Goal: Transaction & Acquisition: Register for event/course

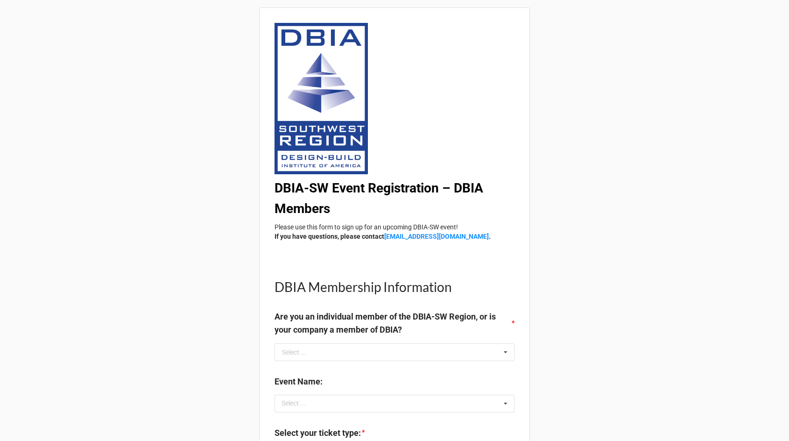
scroll to position [103, 0]
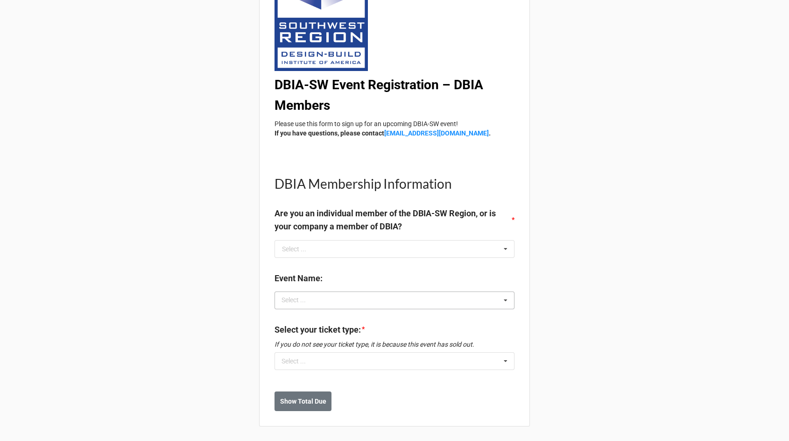
click at [341, 300] on div "Select ... No results found." at bounding box center [395, 300] width 240 height 18
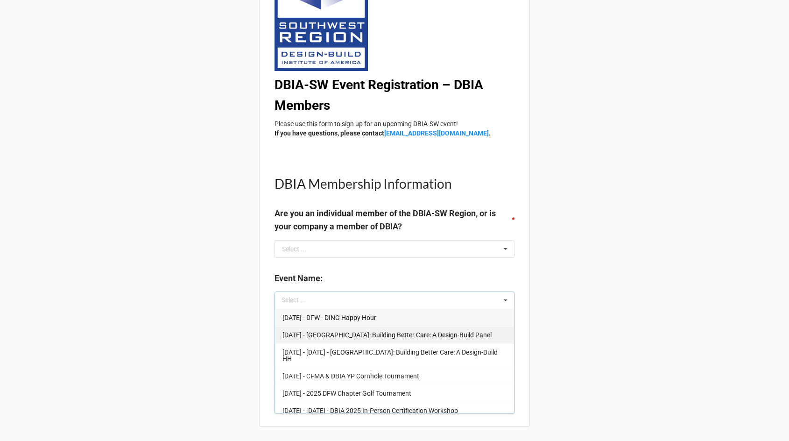
click at [338, 329] on div "[DATE] - [GEOGRAPHIC_DATA]: Building Better Care: A Design-Build Panel" at bounding box center [394, 334] width 239 height 17
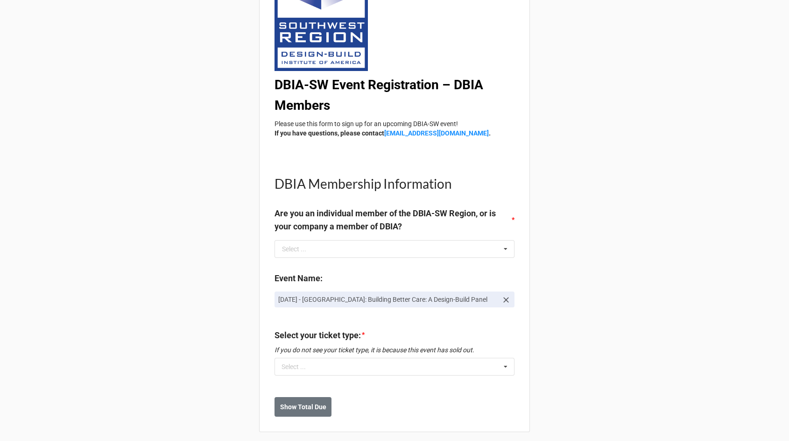
scroll to position [109, 0]
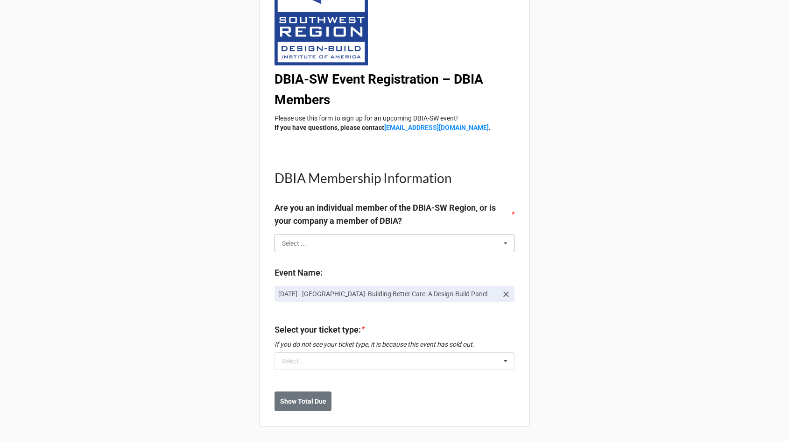
click at [415, 242] on input "text" at bounding box center [394, 243] width 239 height 17
click at [184, 280] on div "DBIA-SW Event Registration – DBIA Members Please use this form to sign up for a…" at bounding box center [394, 166] width 789 height 550
click at [311, 349] on div "Select your ticket type: * If you do not see your ticket type, it is because th…" at bounding box center [395, 337] width 240 height 29
click at [294, 358] on div "Select ..." at bounding box center [299, 360] width 40 height 11
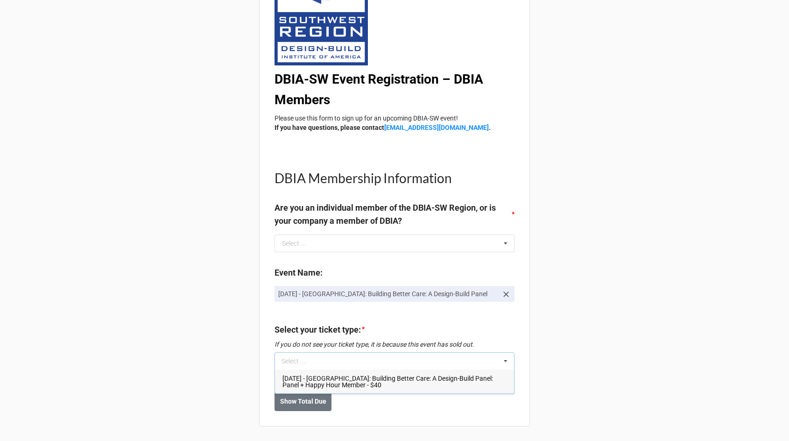
click at [204, 273] on div "DBIA-SW Event Registration – DBIA Members Please use this form to sign up for a…" at bounding box center [394, 166] width 789 height 550
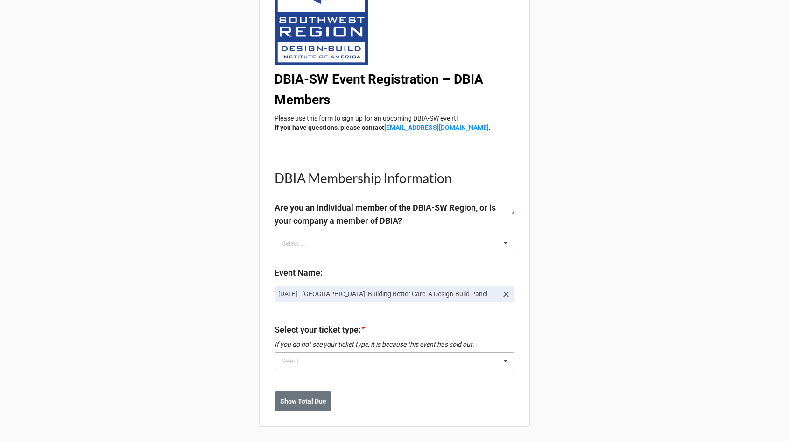
click at [300, 353] on div "Select ... [DATE] - [GEOGRAPHIC_DATA]: Building Better Care: A Design-Build Pan…" at bounding box center [395, 361] width 240 height 18
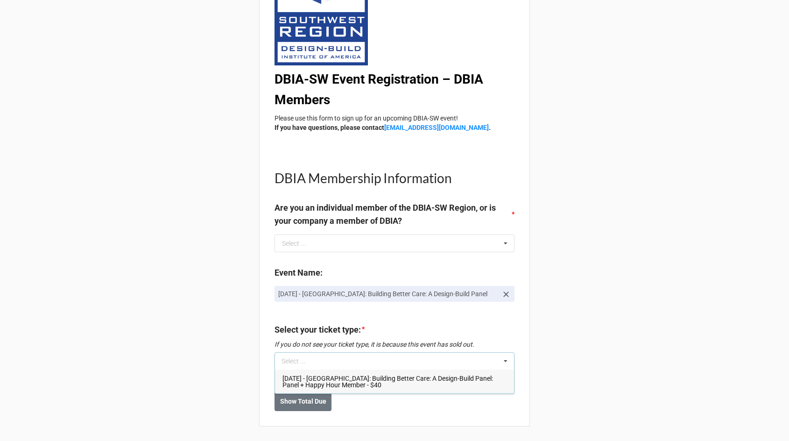
click at [317, 371] on div "[DATE] - [GEOGRAPHIC_DATA]: Building Better Care: A Design-Build Panel: Panel +…" at bounding box center [394, 381] width 239 height 24
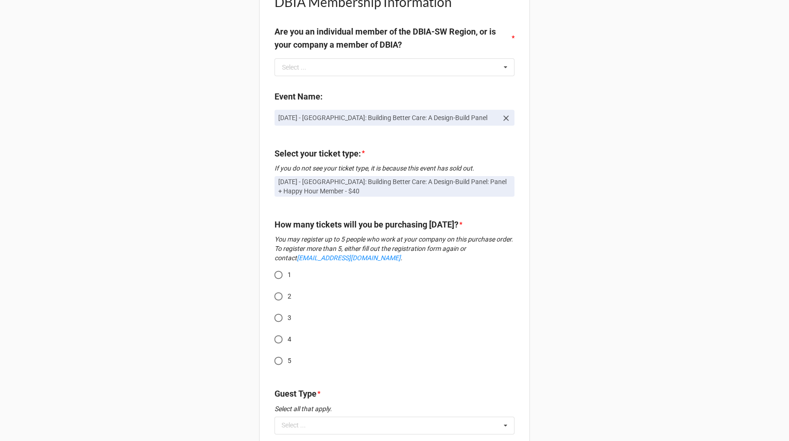
scroll to position [0, 0]
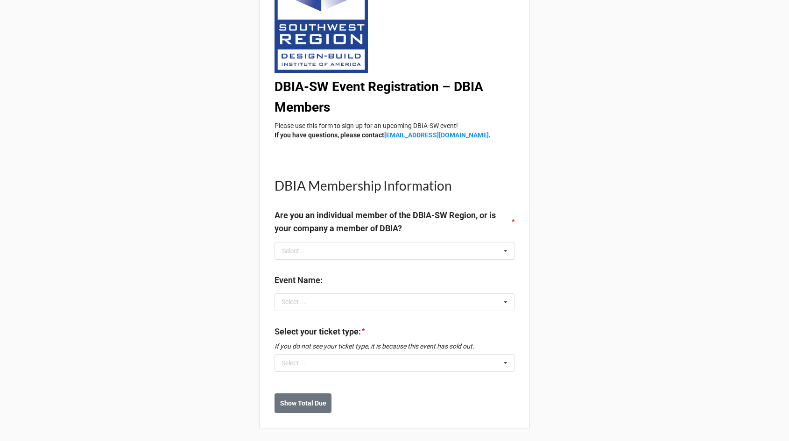
scroll to position [103, 0]
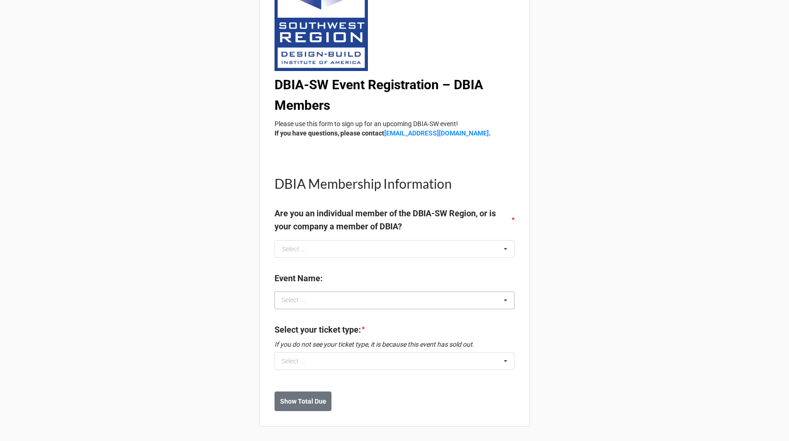
click at [310, 298] on div "Select ..." at bounding box center [299, 300] width 40 height 11
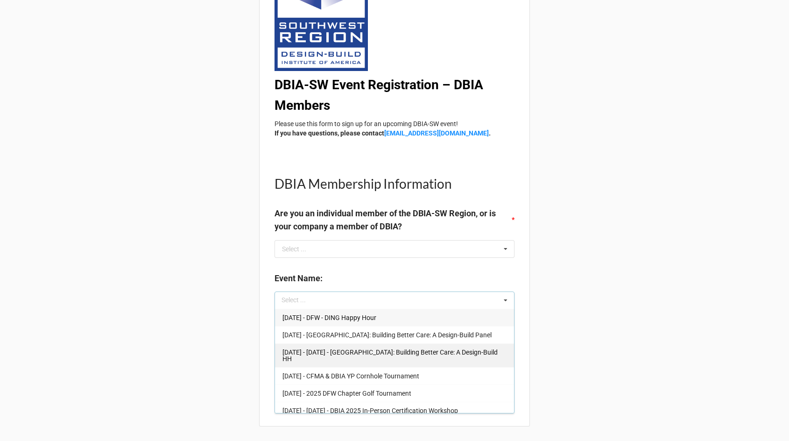
click at [485, 354] on span "[DATE] - [DATE] - [GEOGRAPHIC_DATA]: Building Better Care: A Design-Build HH" at bounding box center [389, 355] width 215 height 14
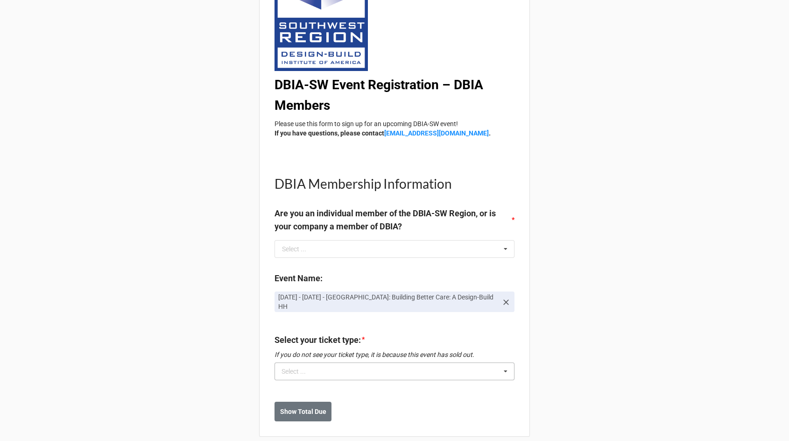
click at [449, 366] on div "Select ... No results found." at bounding box center [395, 371] width 240 height 18
click at [449, 366] on div "Select ... Sep 17 - Sep 17 - Houston: Building Better Care: A Design-Build HH: …" at bounding box center [395, 371] width 240 height 18
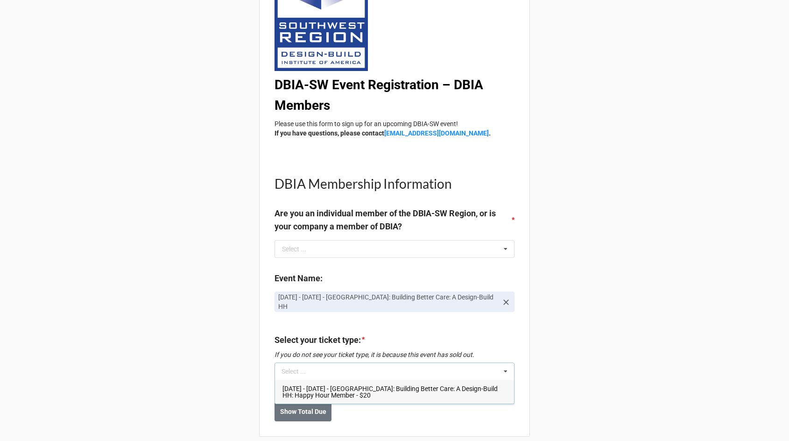
click at [449, 366] on div "Select ... Sep 17 - Sep 17 - Houston: Building Better Care: A Design-Build HH: …" at bounding box center [395, 371] width 240 height 18
click at [446, 385] on span "Sep 17 - Sep 17 - Houston: Building Better Care: A Design-Build HH: Happy Hour …" at bounding box center [389, 392] width 215 height 14
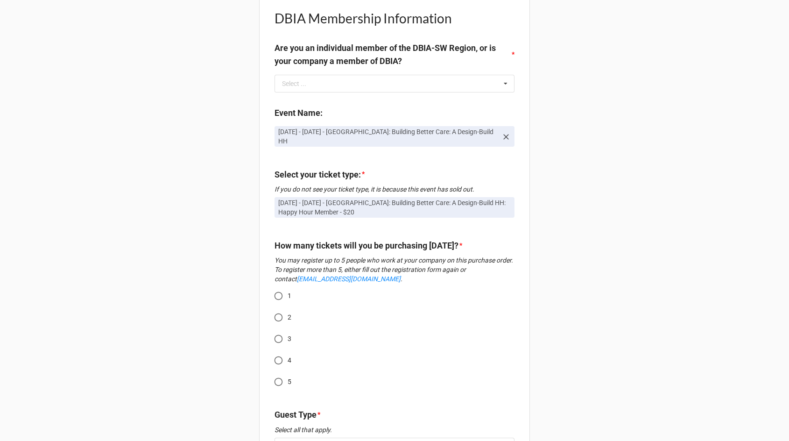
scroll to position [349, 0]
